Goal: Task Accomplishment & Management: Use online tool/utility

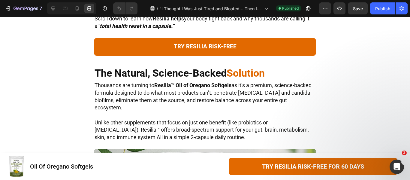
scroll to position [2299, 0]
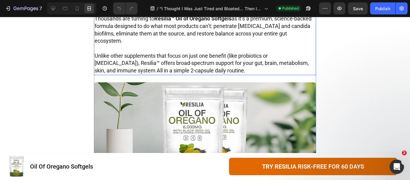
click at [173, 22] on strong "Resilia™ Oil of Oregano Softgels" at bounding box center [192, 18] width 77 height 6
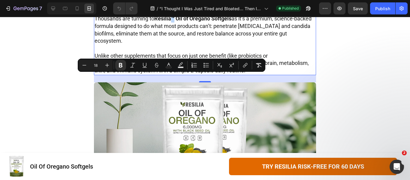
click at [173, 22] on strong "Resilia™ Oil of Oregano Softgels" at bounding box center [192, 18] width 77 height 6
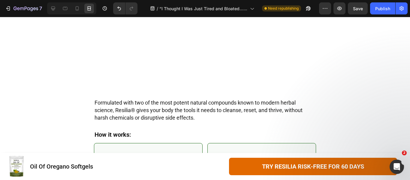
scroll to position [2599, 0]
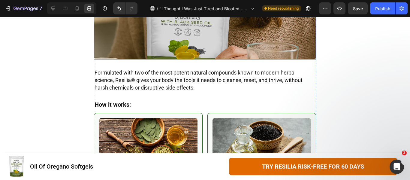
click at [294, 59] on img at bounding box center [205, 3] width 222 height 111
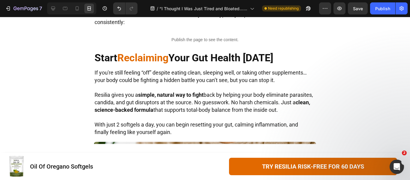
scroll to position [2929, 0]
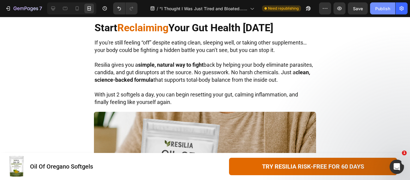
click at [384, 10] on div "Publish" at bounding box center [382, 8] width 15 height 6
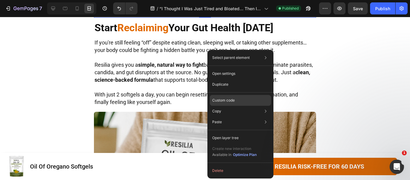
click at [226, 100] on p "Custom code" at bounding box center [223, 100] width 23 height 5
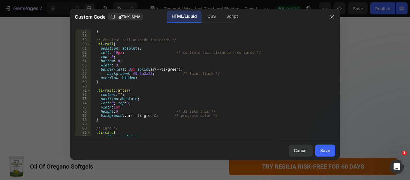
scroll to position [270, 0]
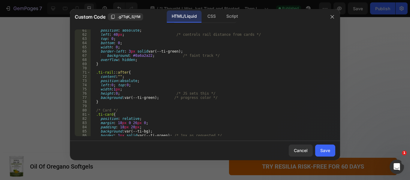
click at [96, 64] on div "position : absolute ; left : 40 px ; /* controls rail distance from cards */ to…" at bounding box center [211, 85] width 240 height 115
paste textarea "z-index: 0;"
type textarea "z-index: 0; }"
click at [130, 63] on div "position : absolute ; left : 40 px ; /* controls rail distance from cards */ to…" at bounding box center [211, 85] width 240 height 115
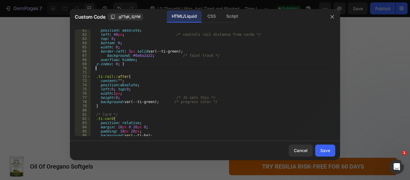
click at [319, 141] on div "Cancel Save" at bounding box center [205, 150] width 270 height 19
drag, startPoint x: 318, startPoint y: 149, endPoint x: 317, endPoint y: 131, distance: 18.3
click at [318, 149] on button "Save" at bounding box center [325, 150] width 20 height 12
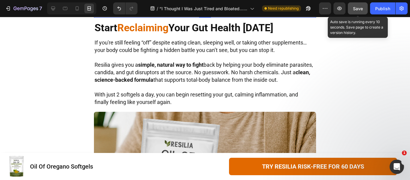
click at [361, 11] on span "Save" at bounding box center [358, 8] width 10 height 5
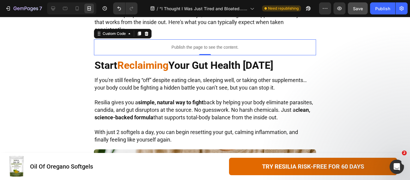
scroll to position [2869, 0]
